Goal: Book appointment/travel/reservation

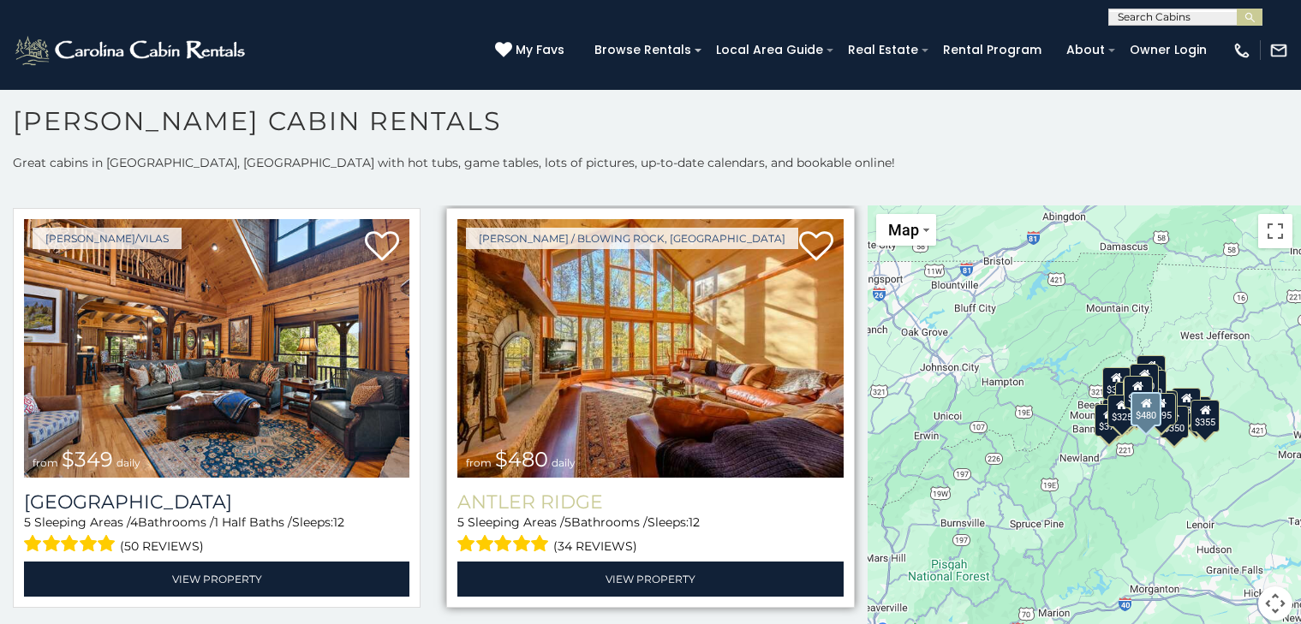
scroll to position [17, 0]
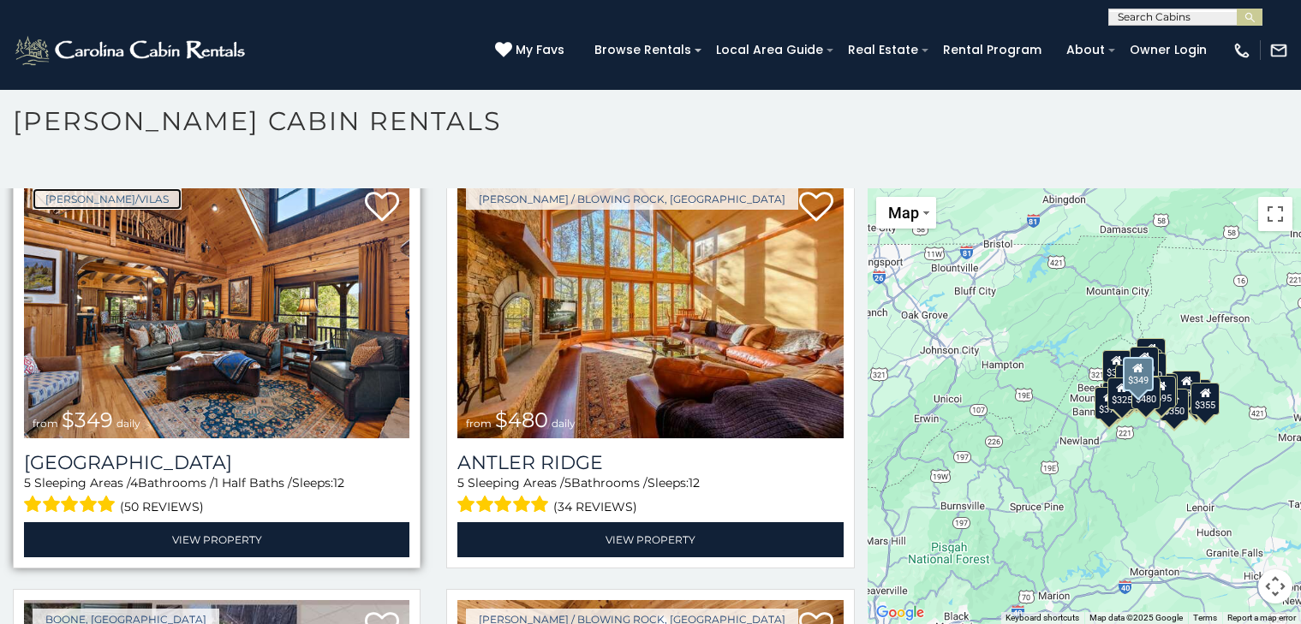
click at [39, 196] on link "Boone/Vilas" at bounding box center [107, 198] width 149 height 21
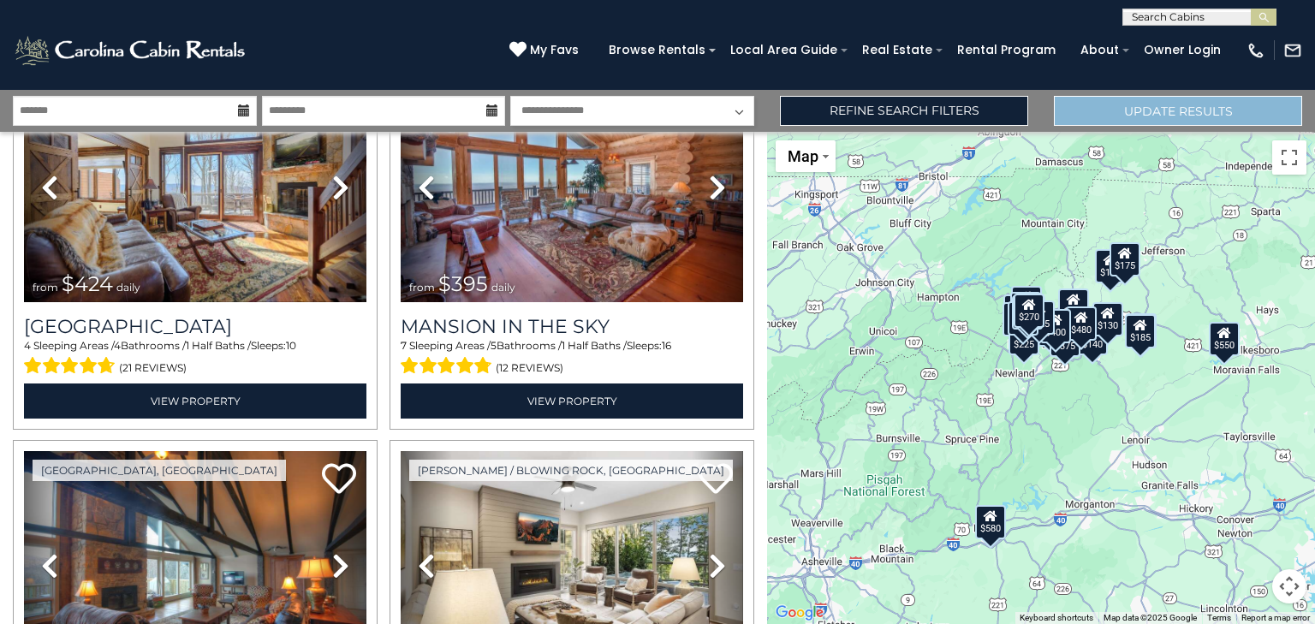
scroll to position [1189, 0]
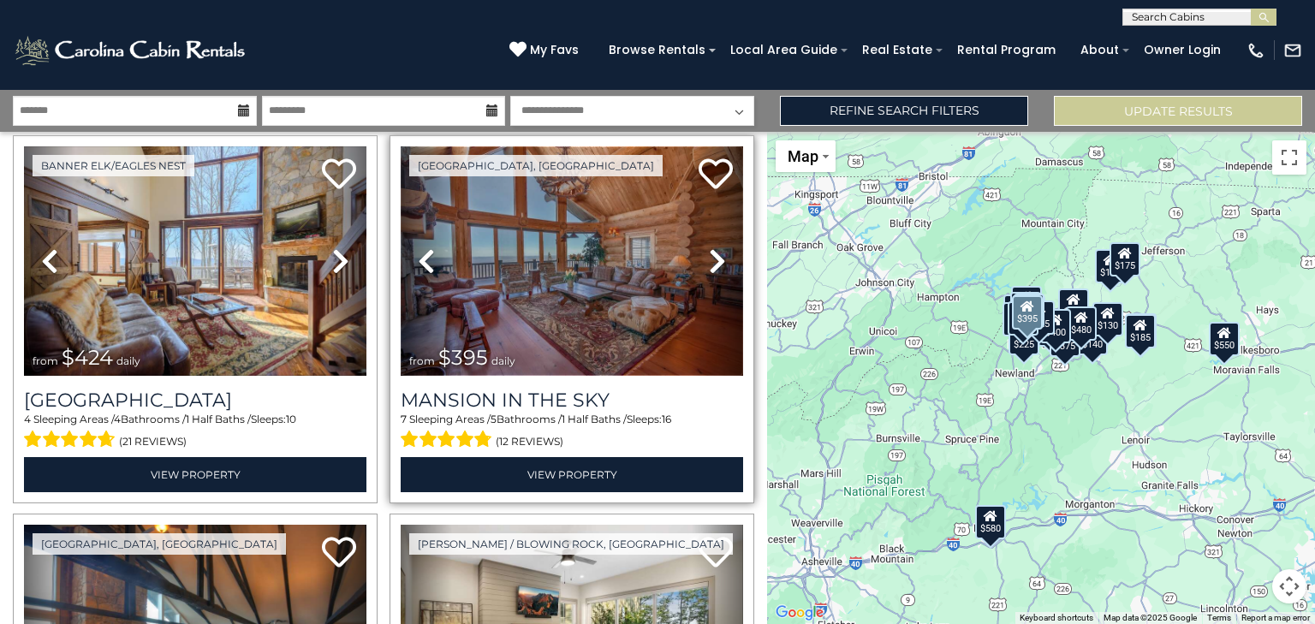
click at [461, 192] on img at bounding box center [572, 261] width 343 height 230
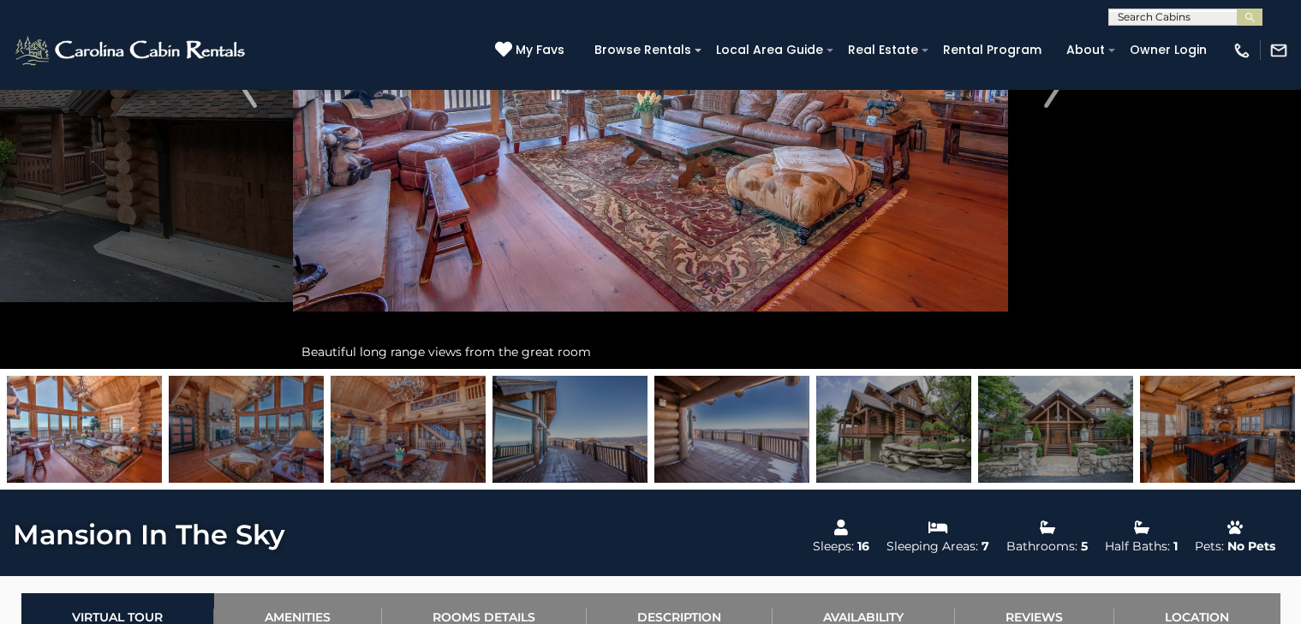
scroll to position [339, 0]
